Goal: Task Accomplishment & Management: Complete application form

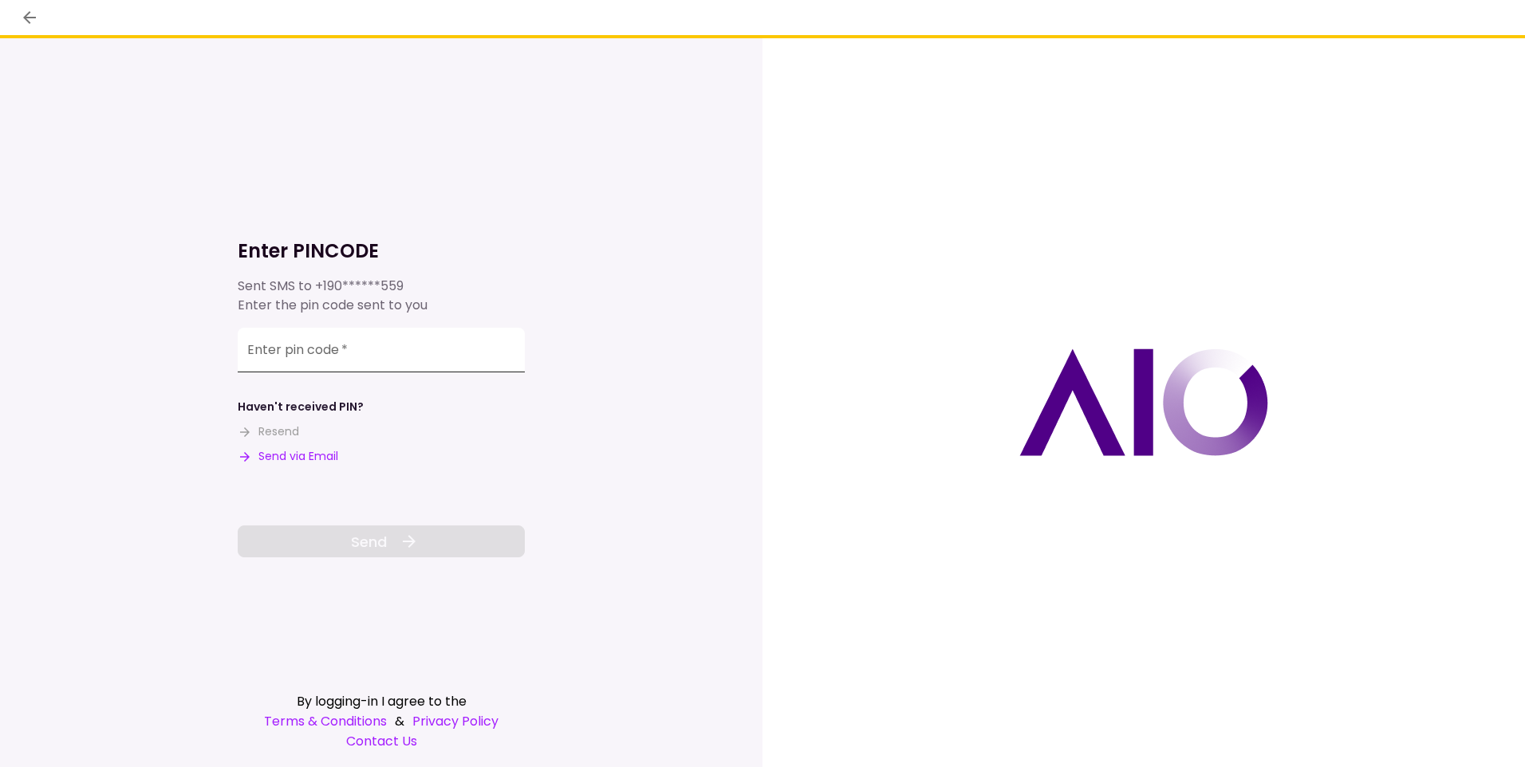
click at [362, 349] on input "Enter pin code   *" at bounding box center [381, 350] width 287 height 45
type input "******"
click at [354, 536] on span "Send" at bounding box center [369, 542] width 36 height 22
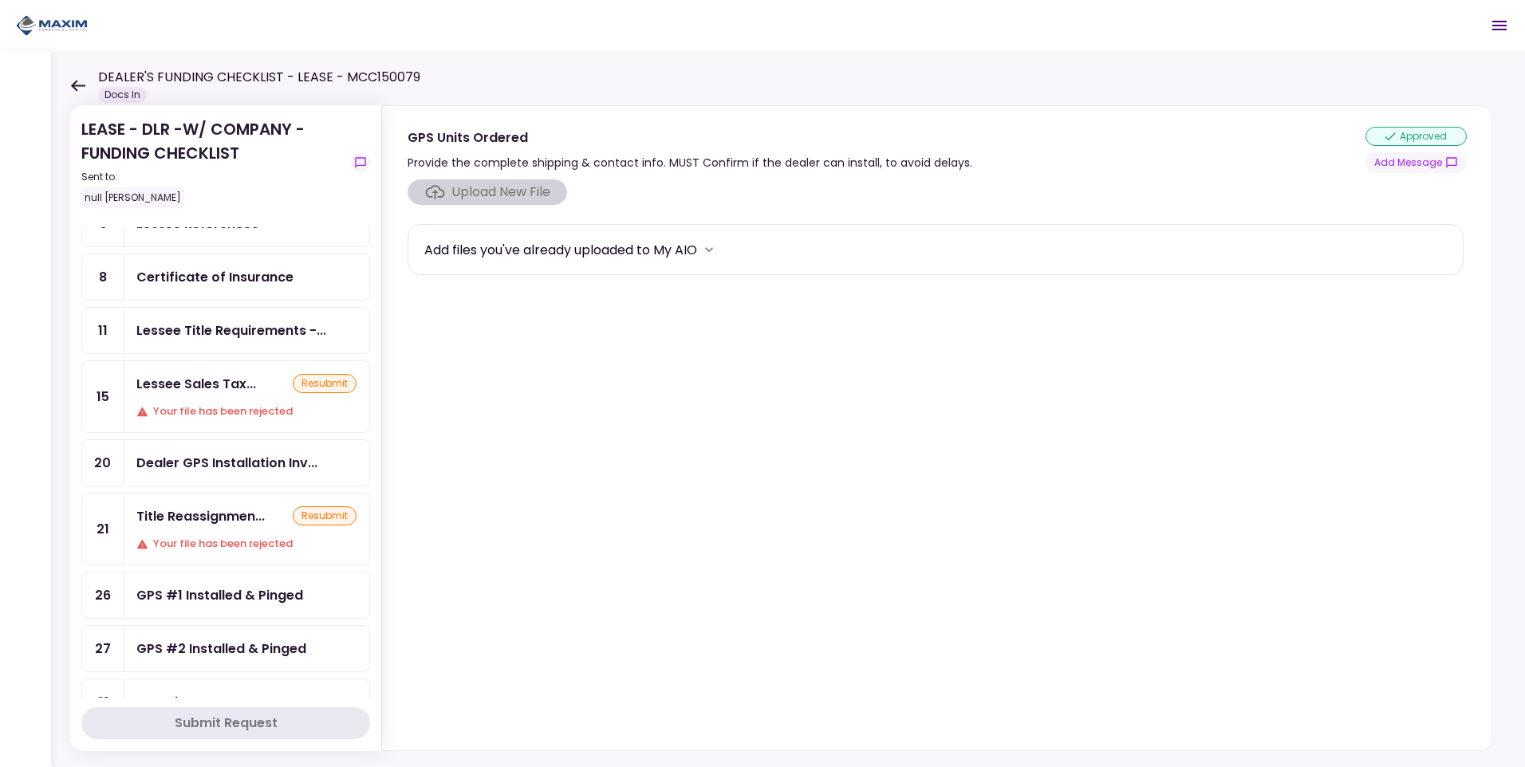
scroll to position [239, 0]
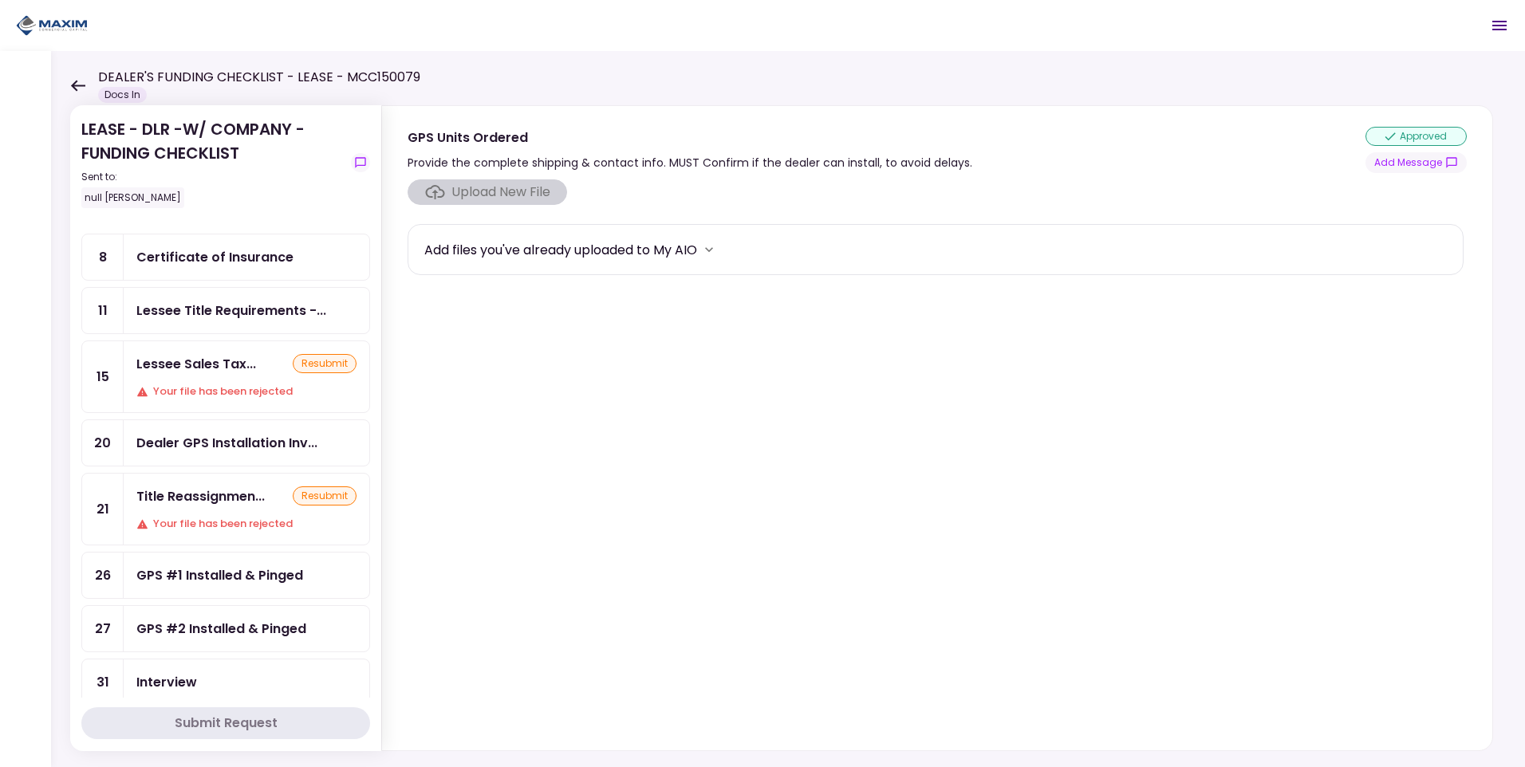
click at [200, 505] on div "Title Reassignmen..." at bounding box center [200, 497] width 128 height 20
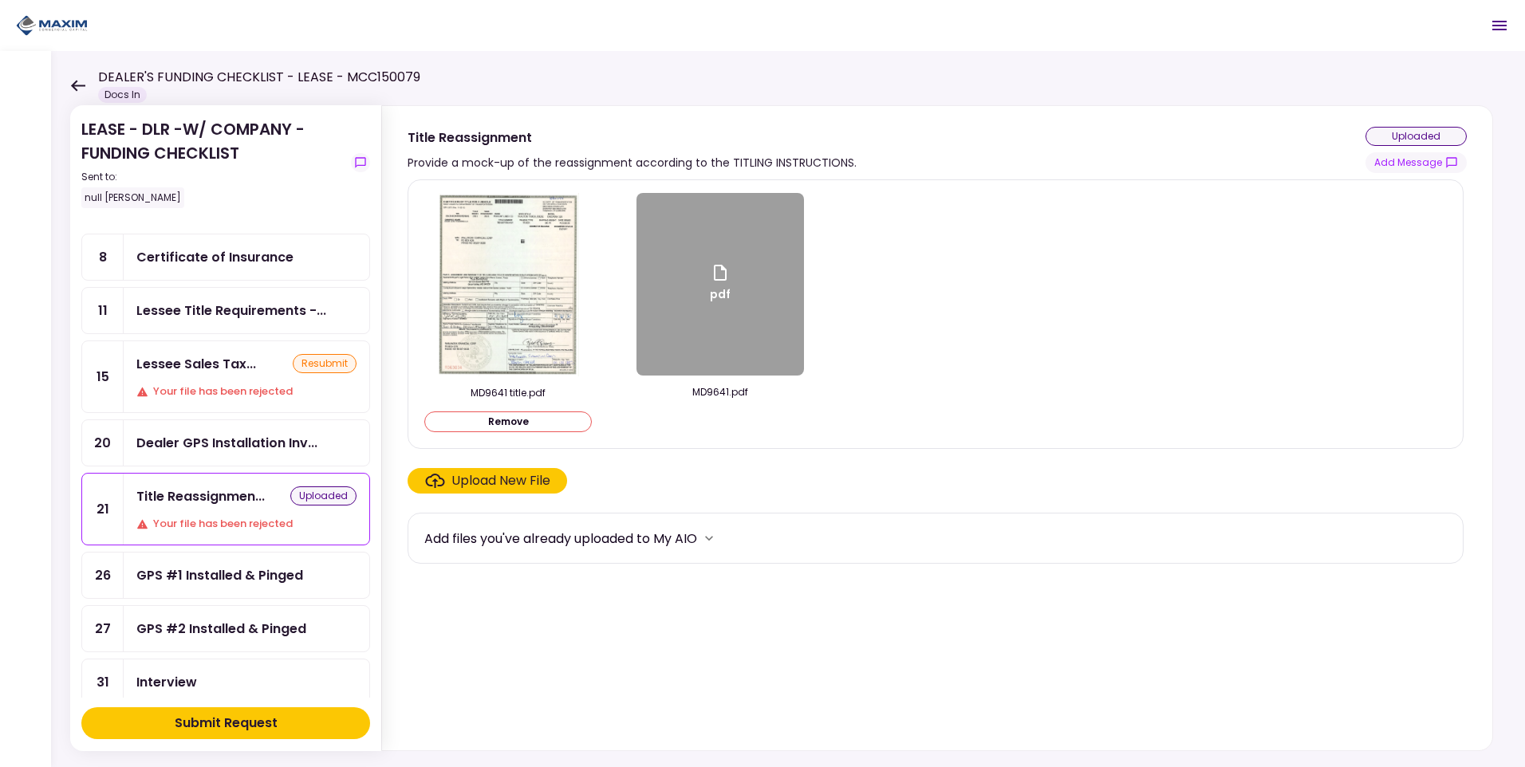
click at [249, 728] on div "Submit Request" at bounding box center [226, 723] width 103 height 19
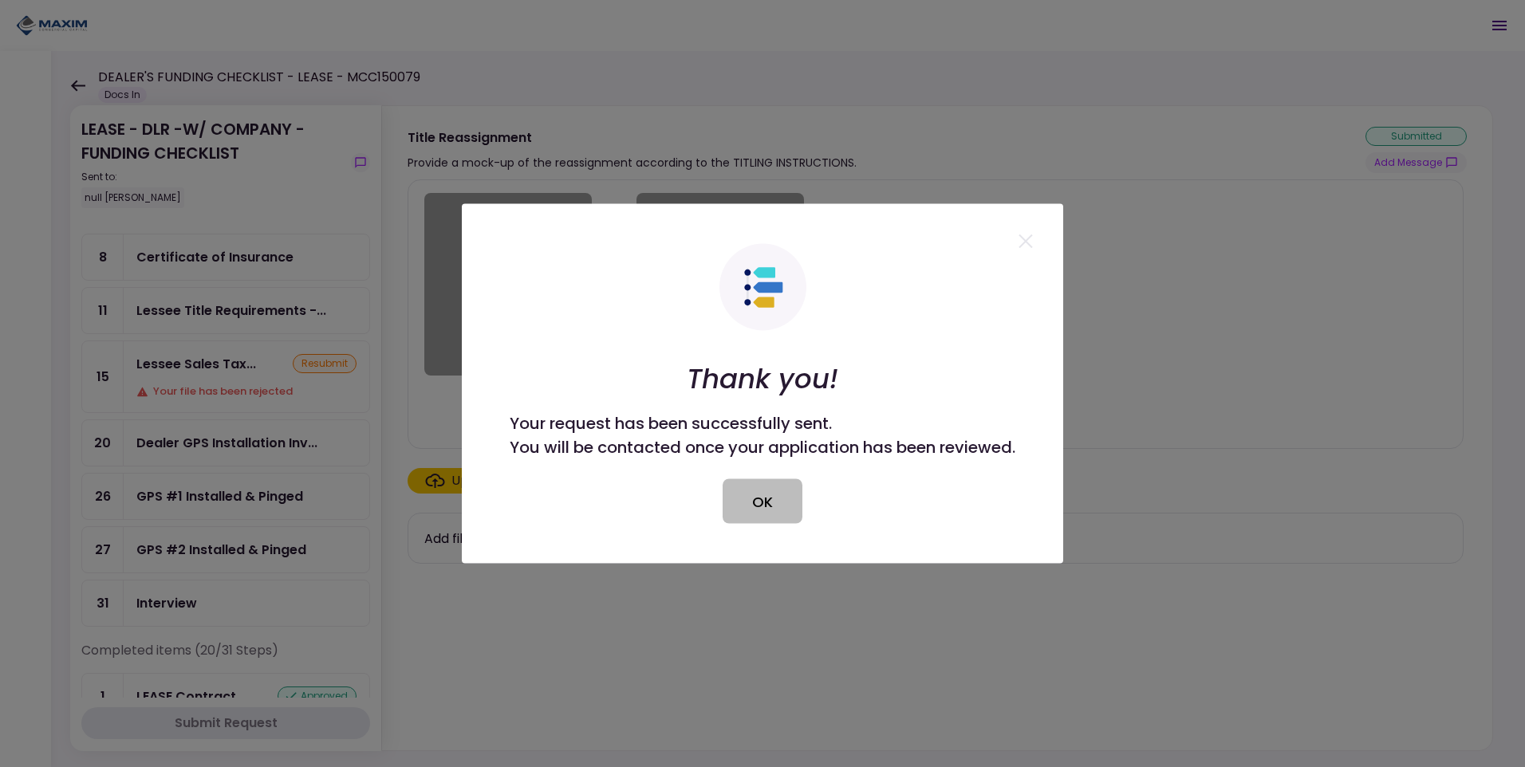
click at [738, 500] on button "OK" at bounding box center [763, 501] width 80 height 45
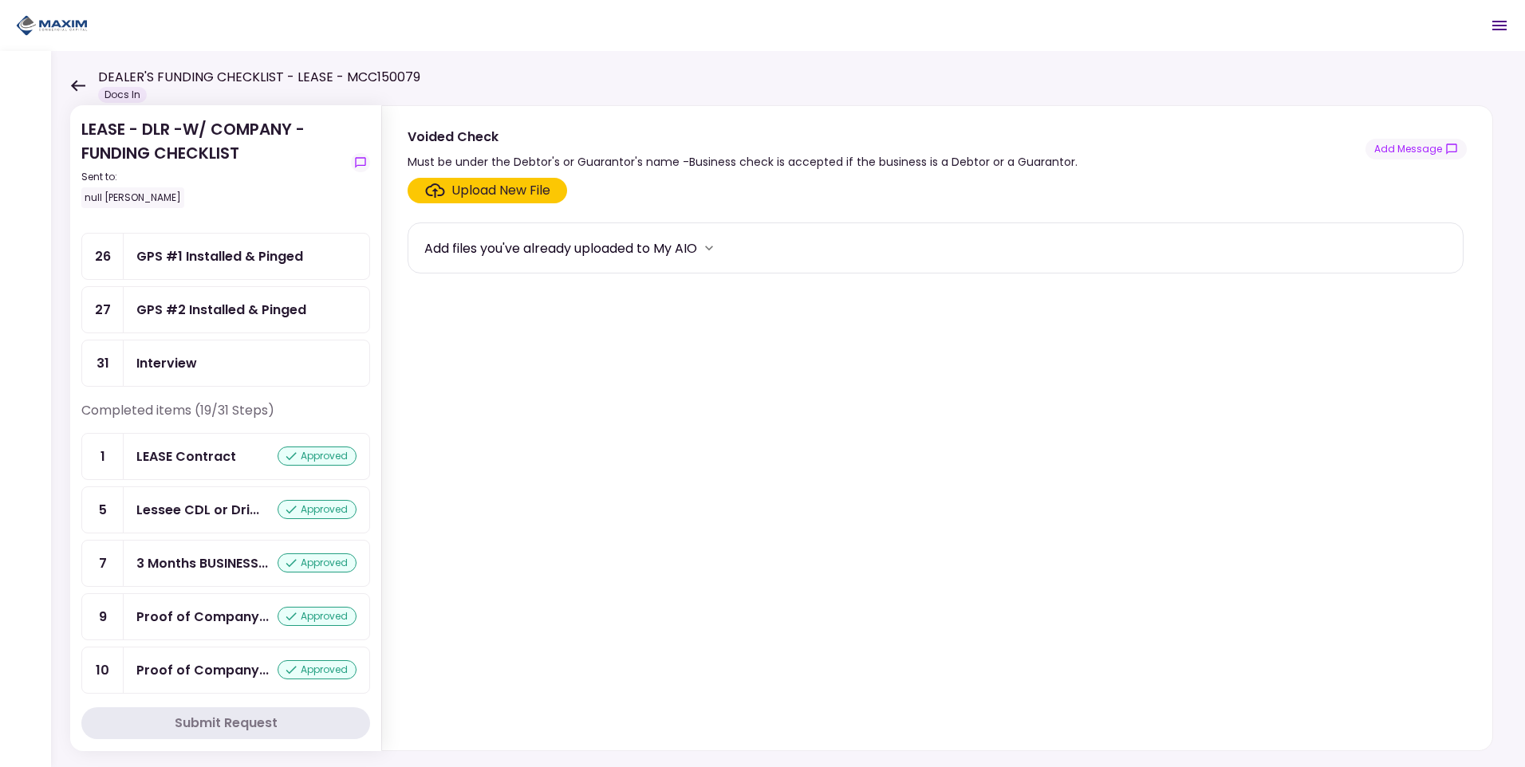
scroll to position [319, 0]
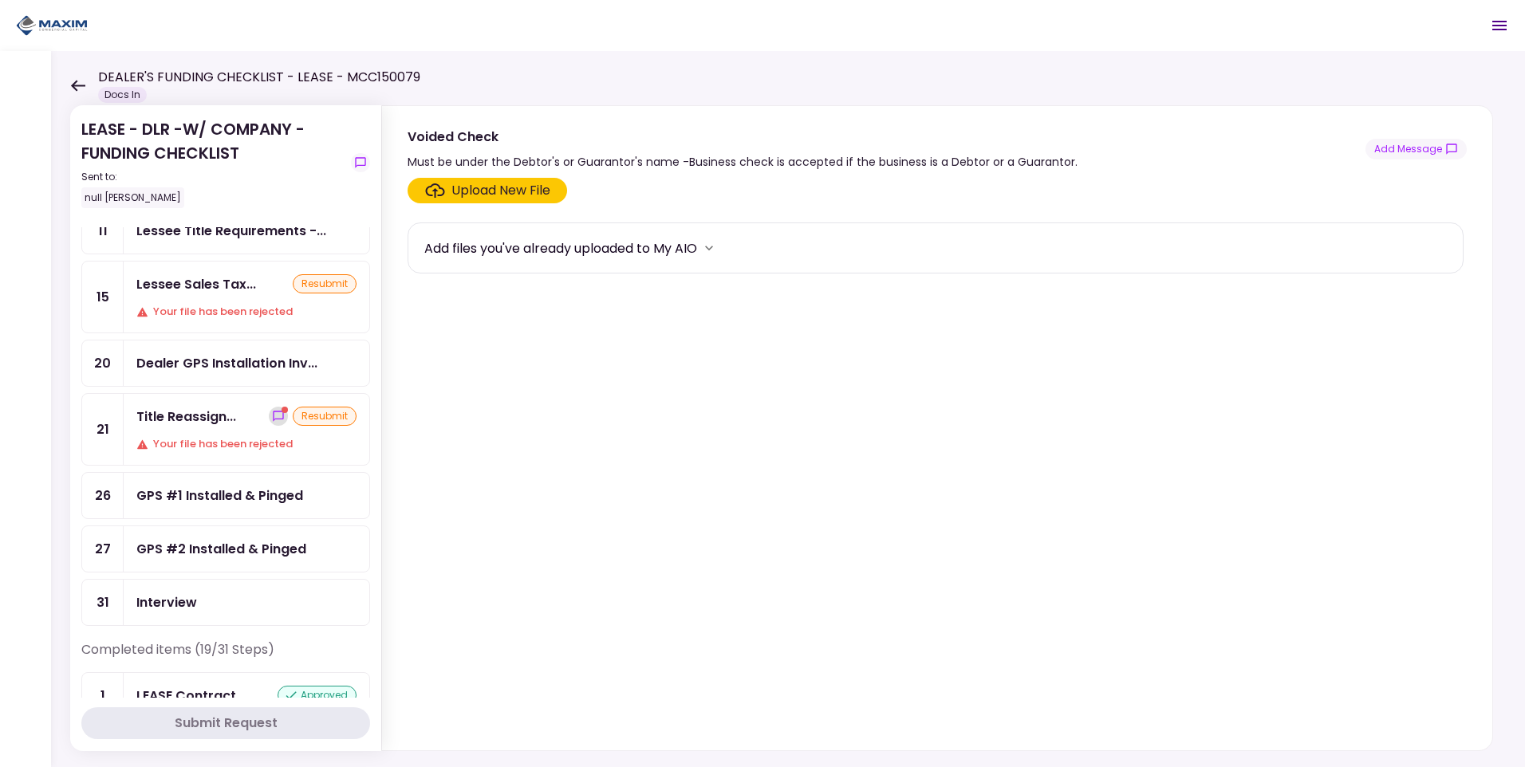
click at [282, 409] on span "show-messages" at bounding box center [285, 410] width 6 height 6
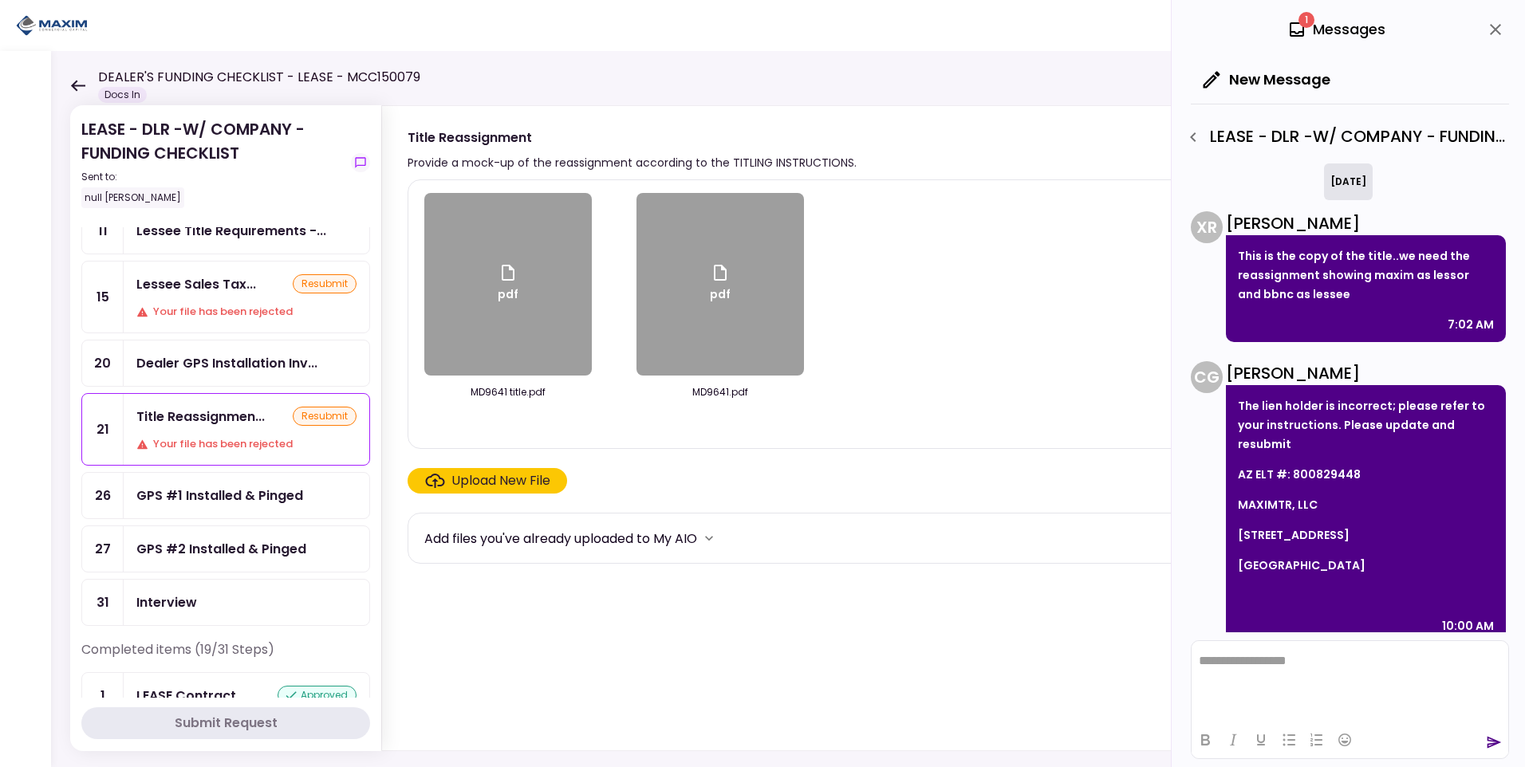
scroll to position [18, 0]
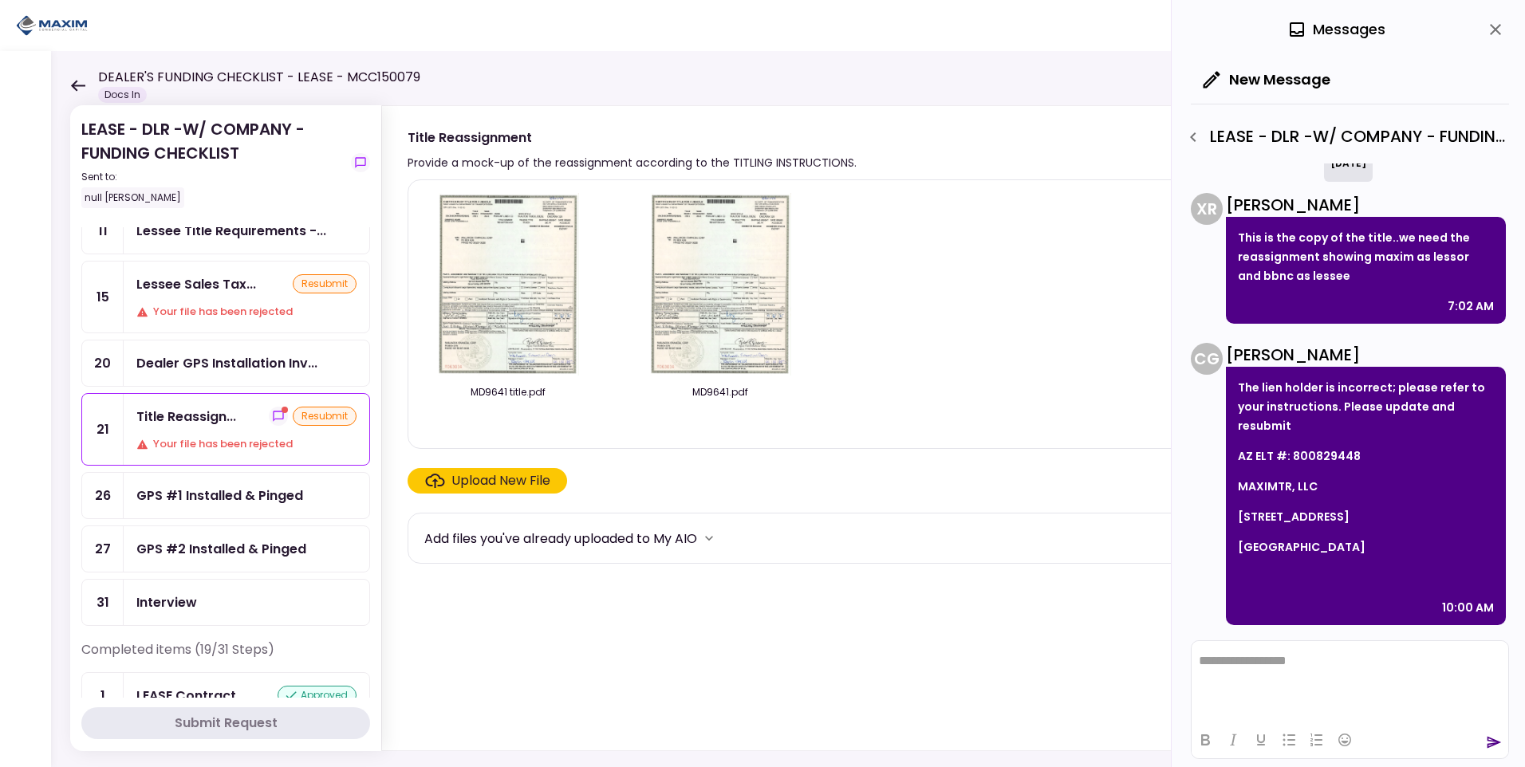
click at [834, 468] on p at bounding box center [1366, 577] width 256 height 19
drag, startPoint x: 1380, startPoint y: 550, endPoint x: 1233, endPoint y: 377, distance: 227.5
click at [834, 377] on div "The lien holder is incorrect; please refer to your instructions. Please update …" at bounding box center [1366, 496] width 280 height 258
copy div "The lien holder is incorrect; please refer to your instructions. Please update …"
click at [262, 290] on div "Lessee Sales Tax... resubmit" at bounding box center [246, 284] width 220 height 20
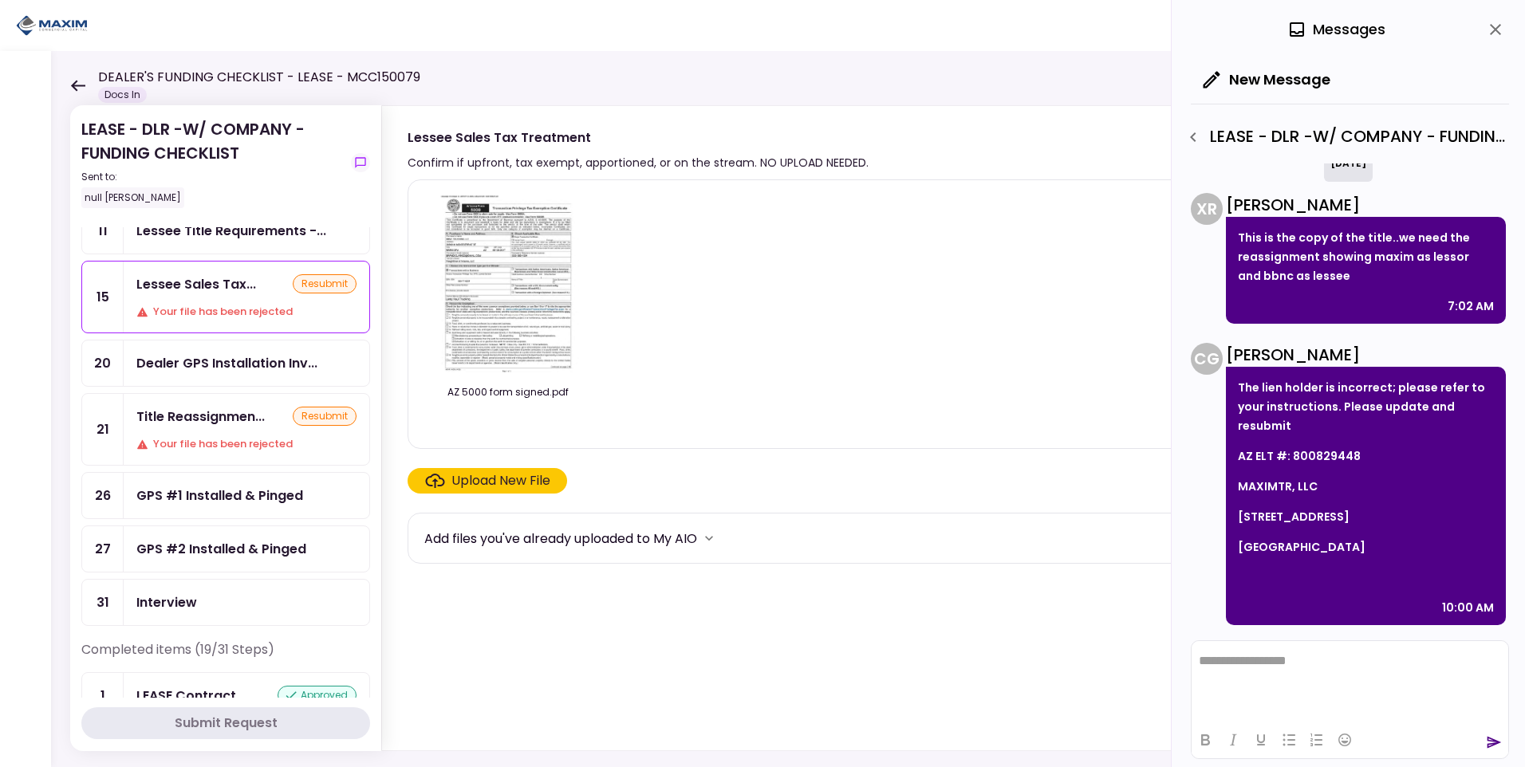
click at [76, 88] on icon at bounding box center [77, 86] width 15 height 12
